Goal: Task Accomplishment & Management: Manage account settings

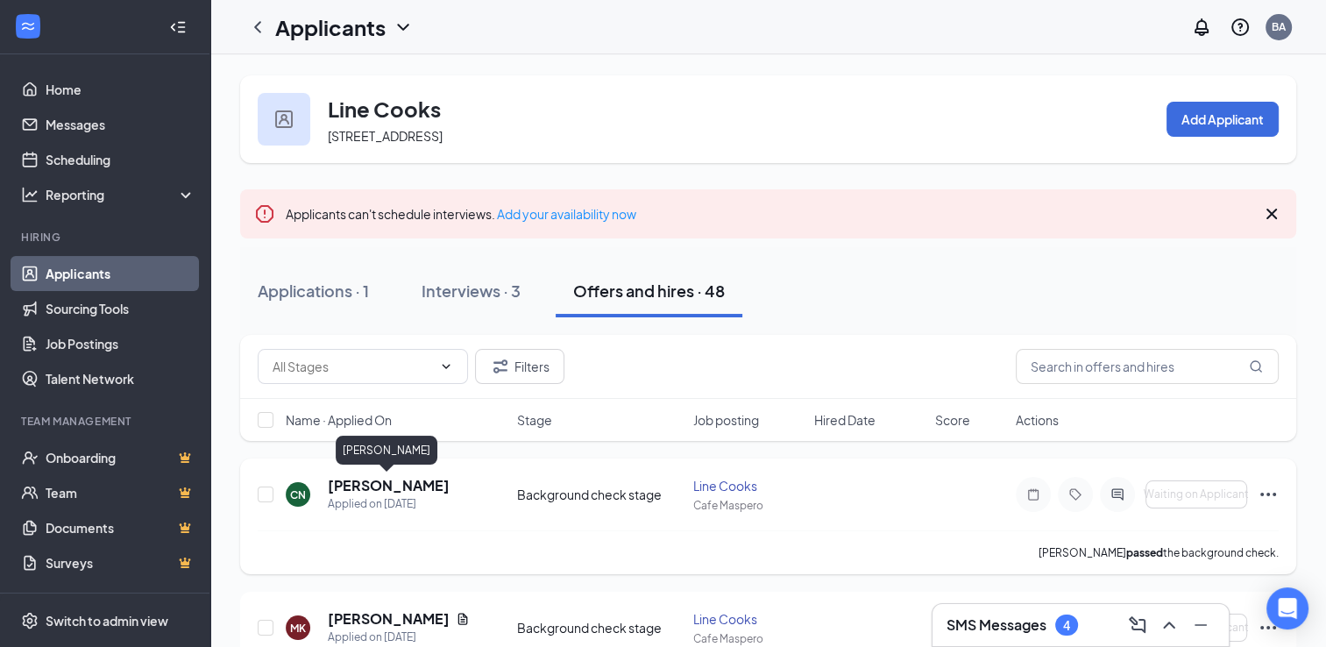
click at [389, 487] on h5 "[PERSON_NAME]" at bounding box center [389, 485] width 122 height 19
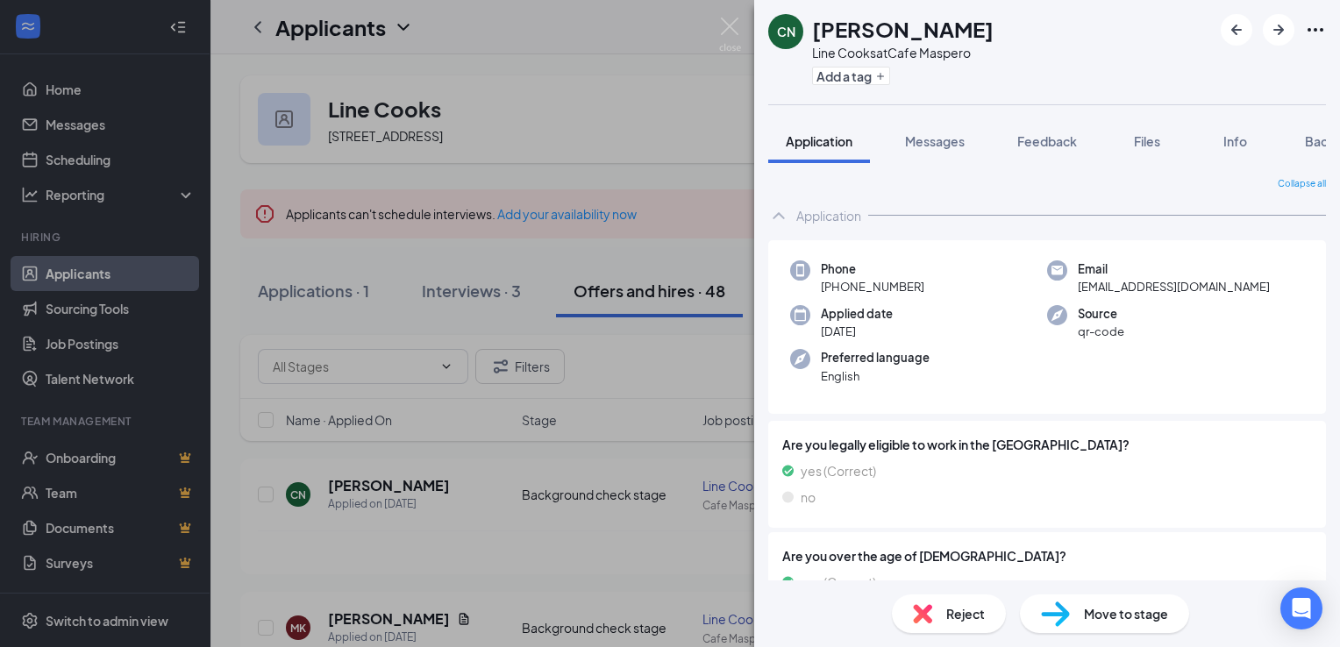
click at [620, 89] on div "CN Corey Napoleon Line Cooks at Cafe Maspero Add a tag Application Messages Fee…" at bounding box center [670, 323] width 1340 height 647
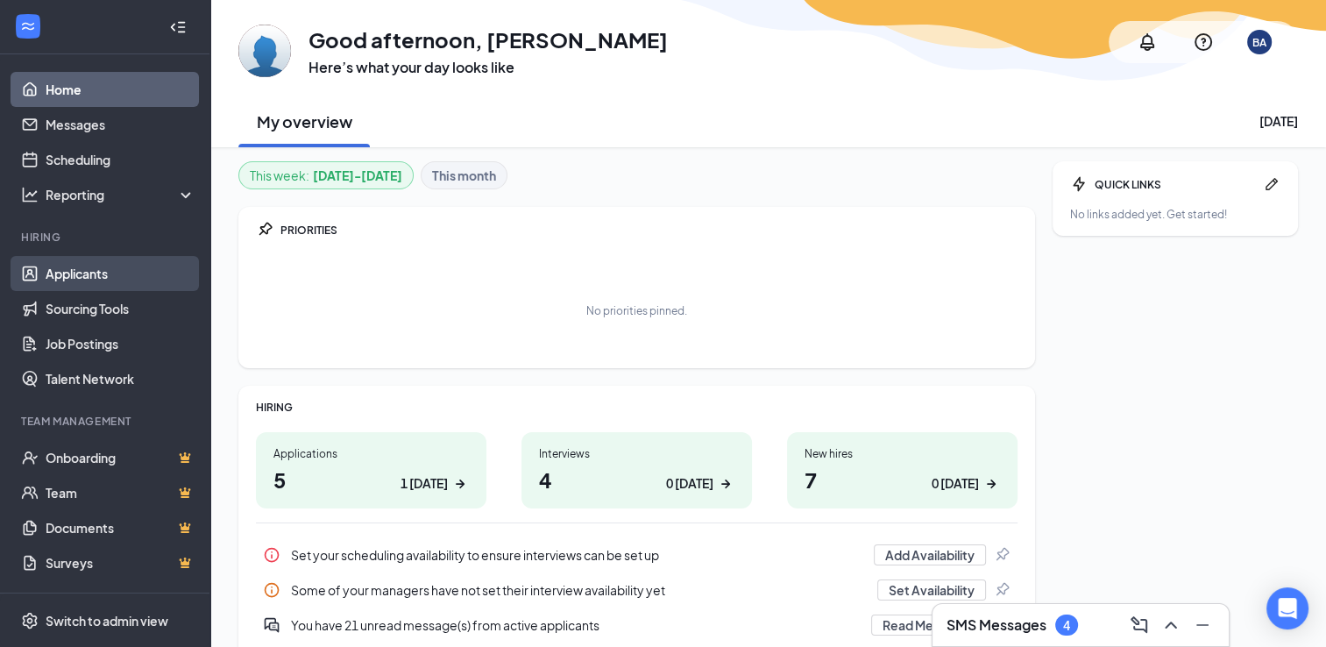
click at [90, 279] on link "Applicants" at bounding box center [121, 273] width 150 height 35
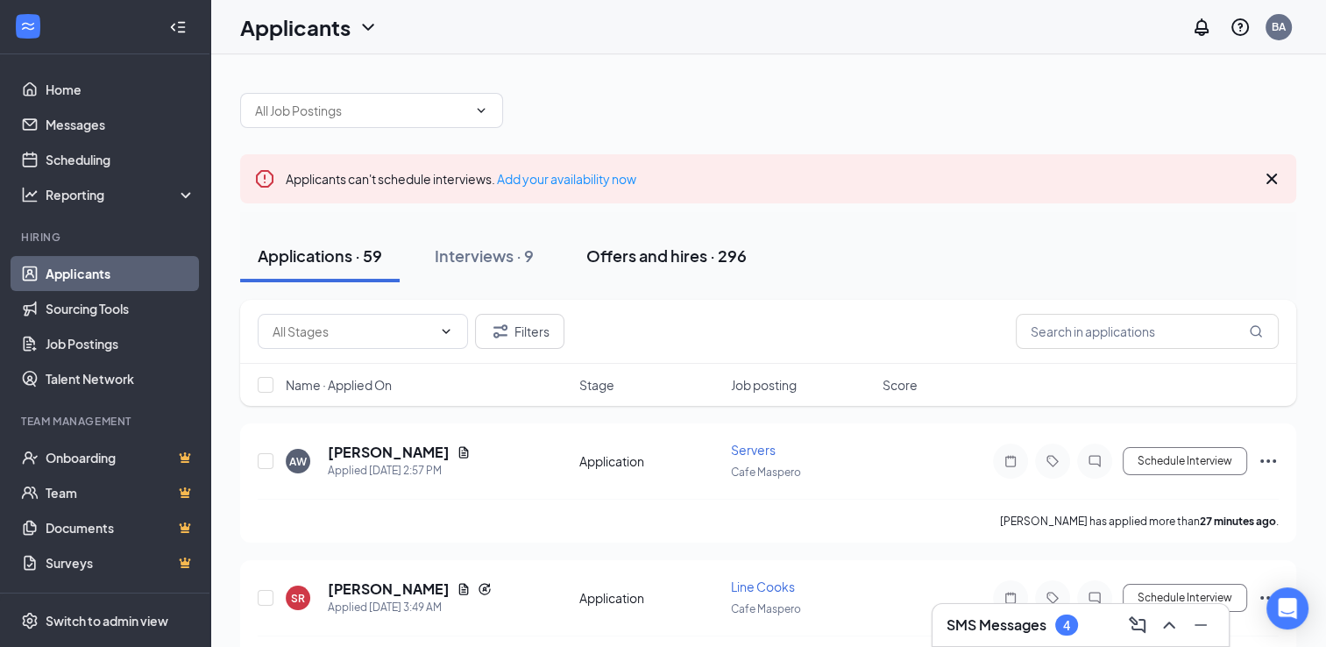
click at [663, 251] on div "Offers and hires · 296" at bounding box center [666, 256] width 160 height 22
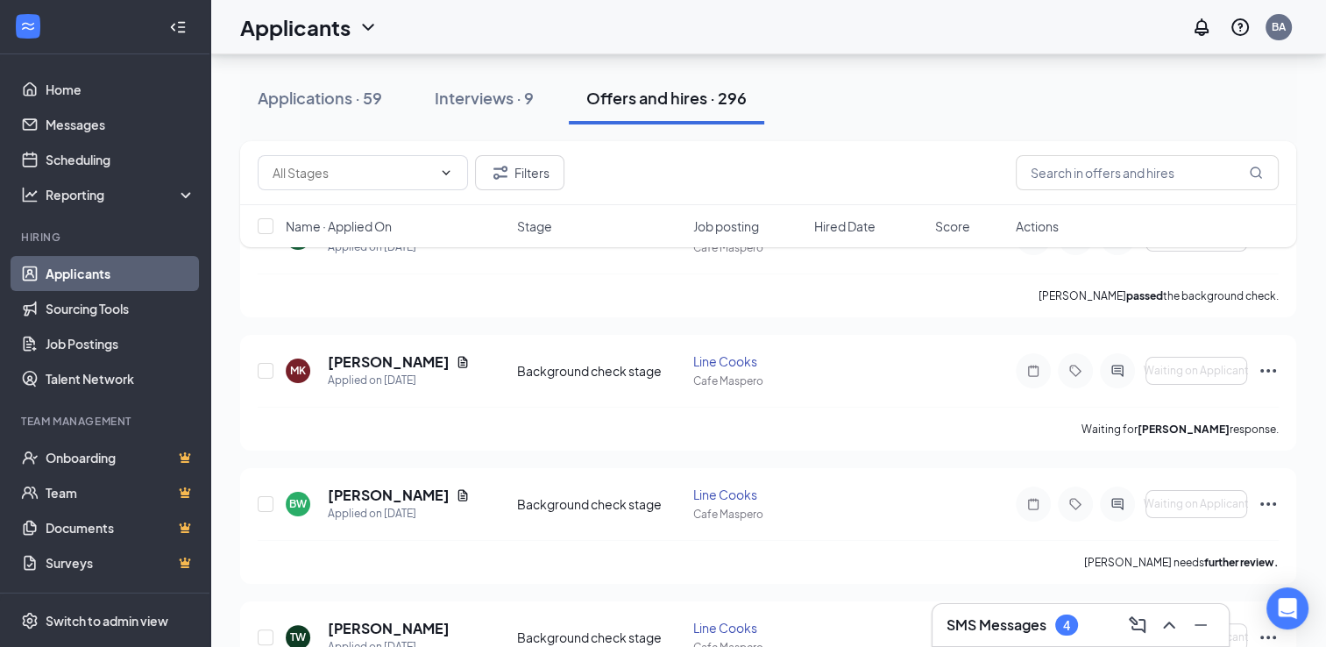
scroll to position [245, 0]
